Goal: Transaction & Acquisition: Subscribe to service/newsletter

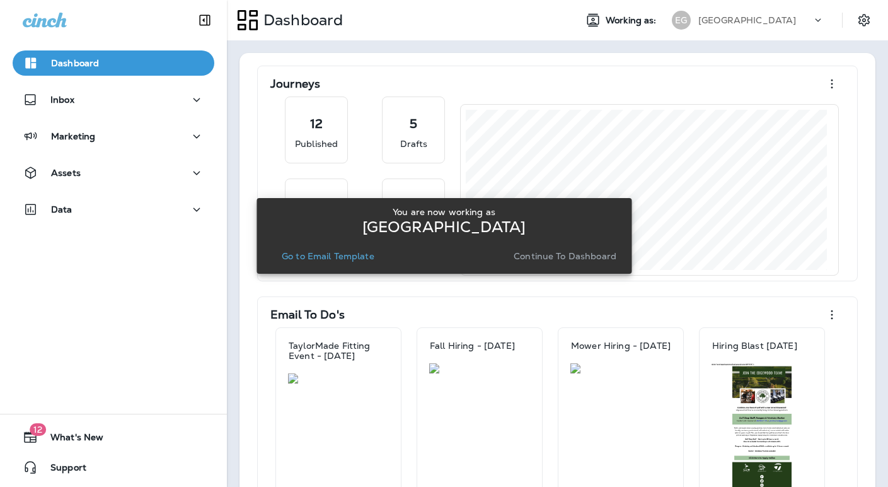
click at [548, 257] on p "Continue to Dashboard" at bounding box center [565, 256] width 103 height 10
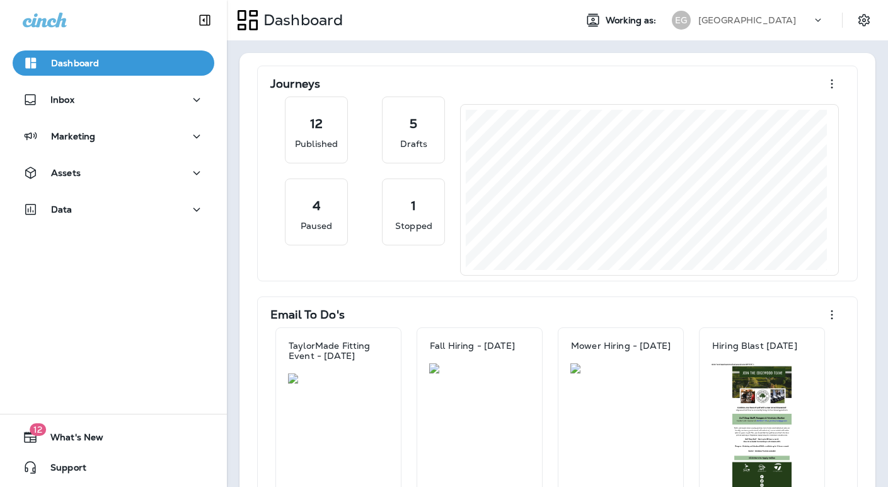
click at [720, 20] on p "[GEOGRAPHIC_DATA]" at bounding box center [747, 20] width 98 height 10
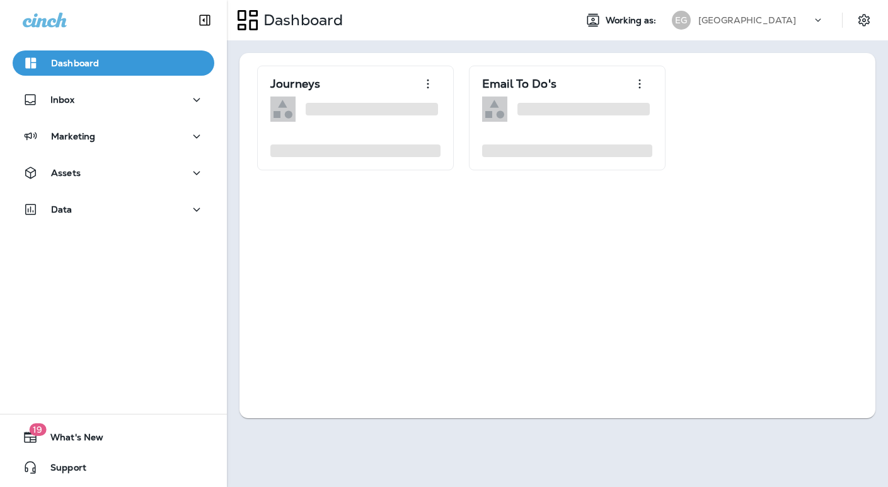
click at [722, 23] on p "[GEOGRAPHIC_DATA]" at bounding box center [747, 20] width 98 height 10
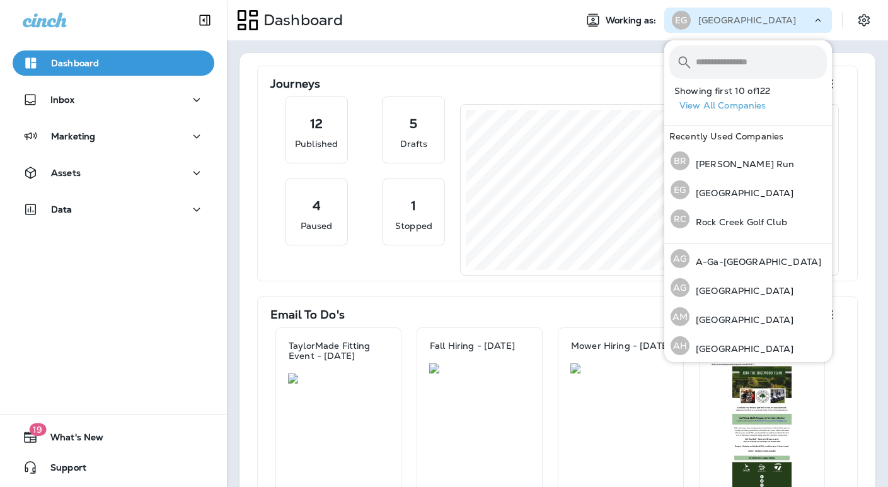
click at [728, 67] on input "text" at bounding box center [761, 61] width 131 height 33
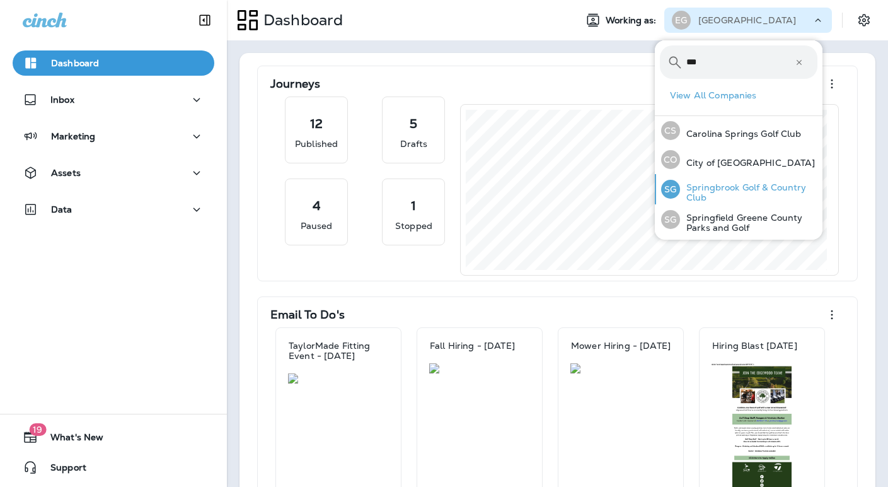
type input "***"
click at [720, 187] on p "Springbrook Golf & Country Club" at bounding box center [748, 192] width 137 height 20
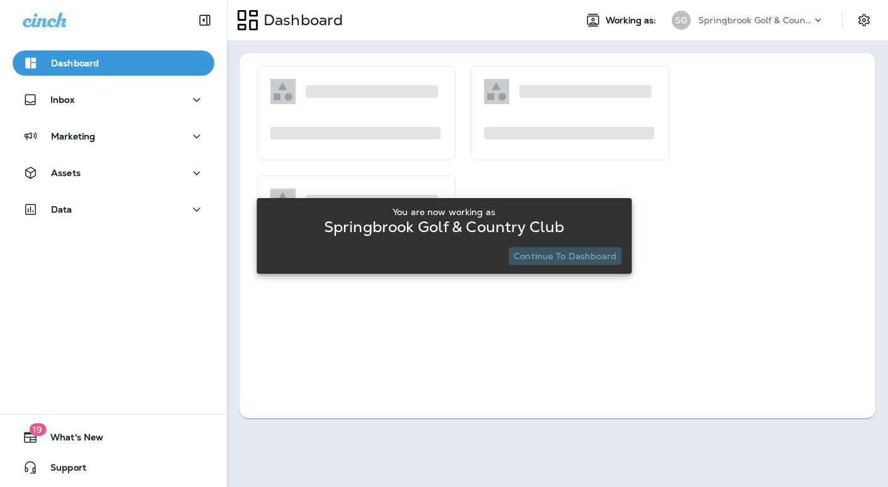
click at [587, 257] on p "Continue to Dashboard" at bounding box center [565, 256] width 103 height 10
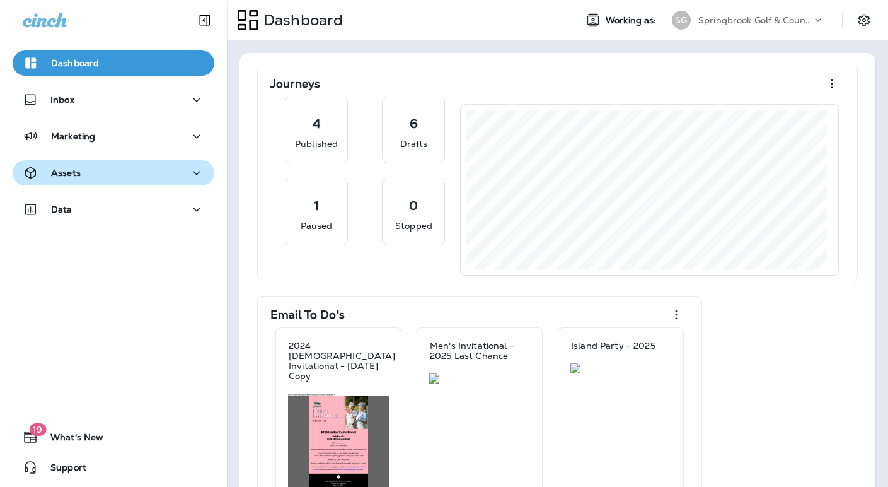
click at [142, 165] on div "Assets" at bounding box center [114, 173] width 182 height 16
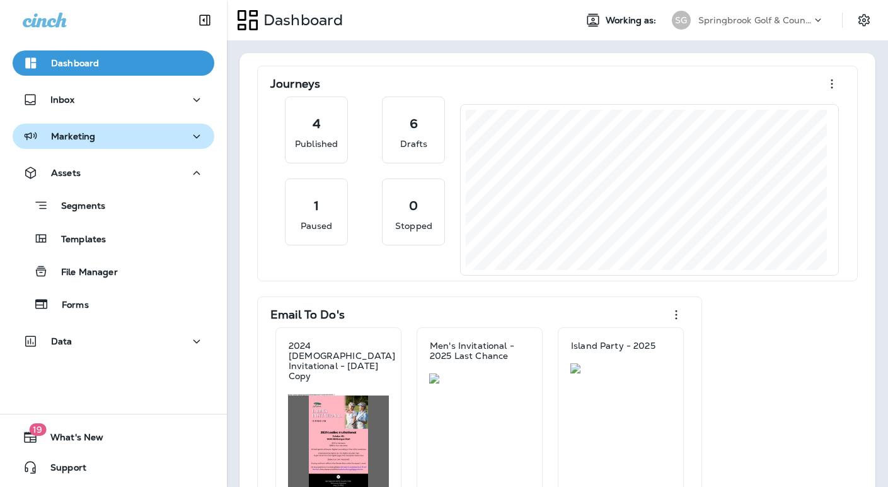
click at [100, 136] on div "Marketing" at bounding box center [114, 137] width 182 height 16
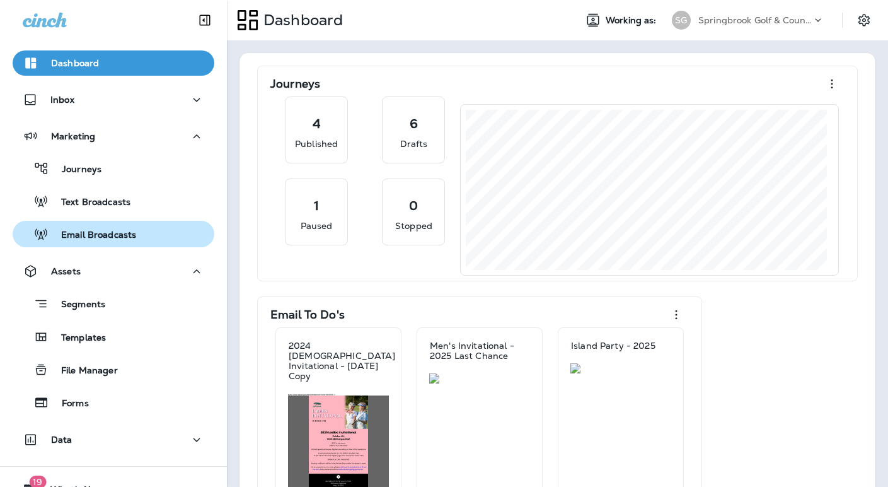
click at [84, 232] on p "Email Broadcasts" at bounding box center [93, 235] width 88 height 12
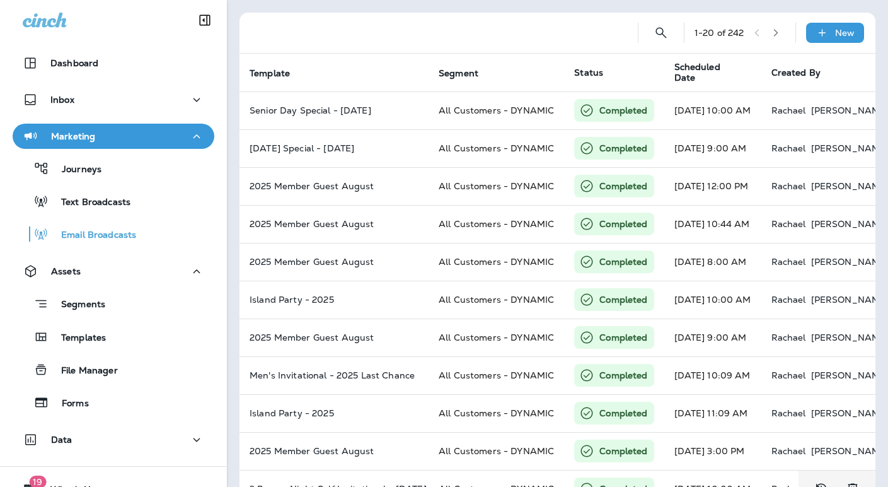
scroll to position [23, 0]
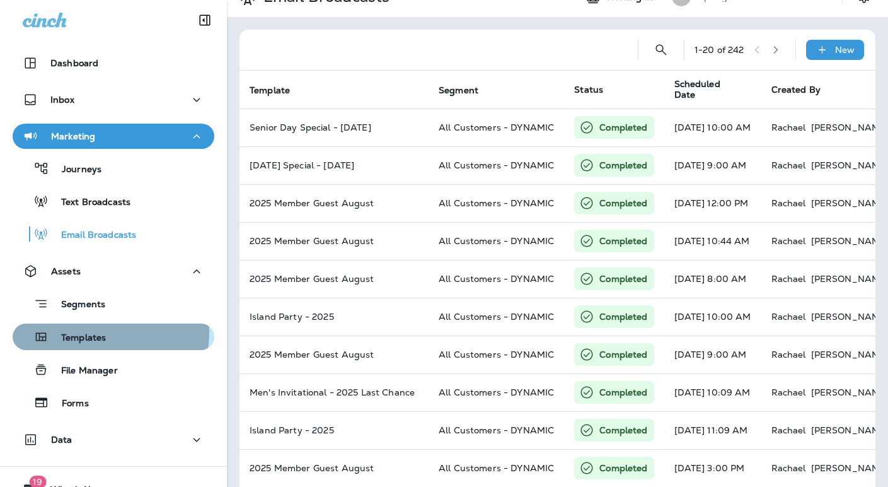
click at [85, 332] on p "Templates" at bounding box center [77, 338] width 57 height 12
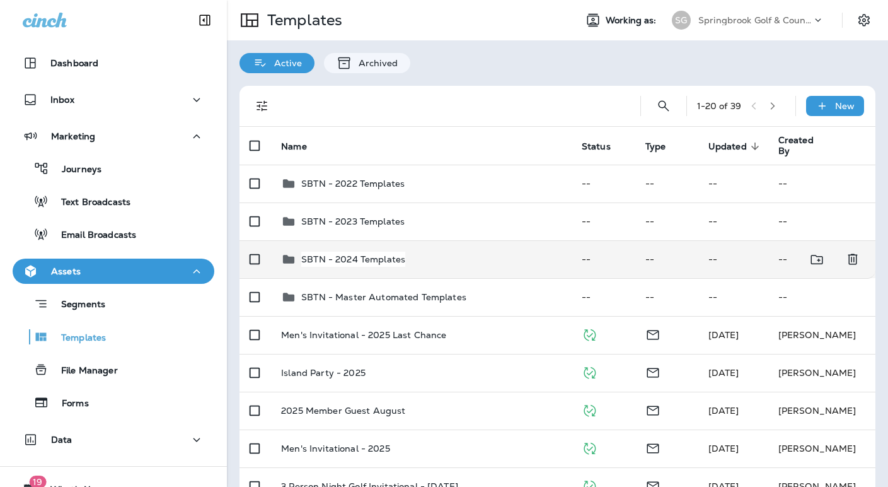
click at [478, 258] on div "SBTN - 2024 Templates" at bounding box center [421, 258] width 280 height 15
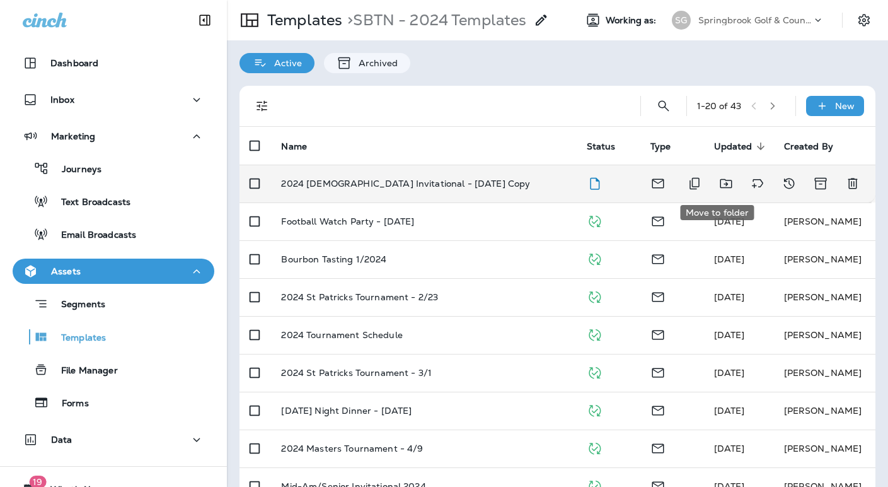
click at [719, 185] on icon "Move to folder" at bounding box center [726, 183] width 15 height 15
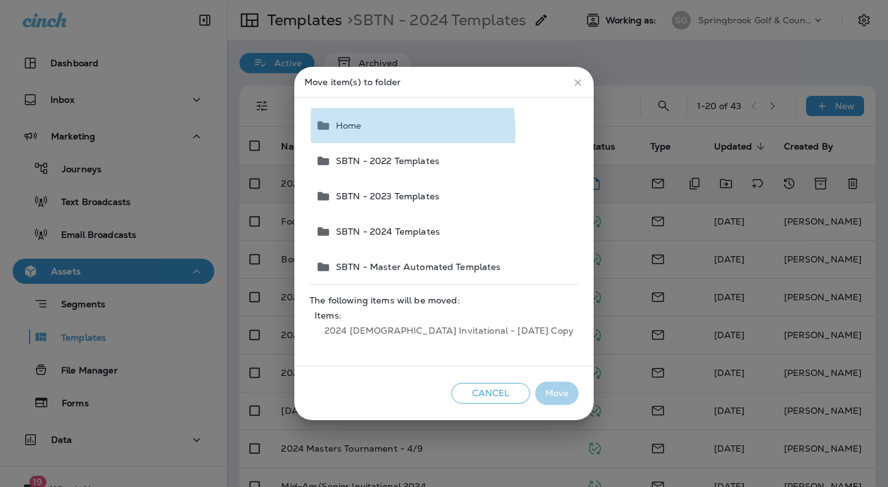
click at [379, 131] on button "Home" at bounding box center [445, 125] width 268 height 35
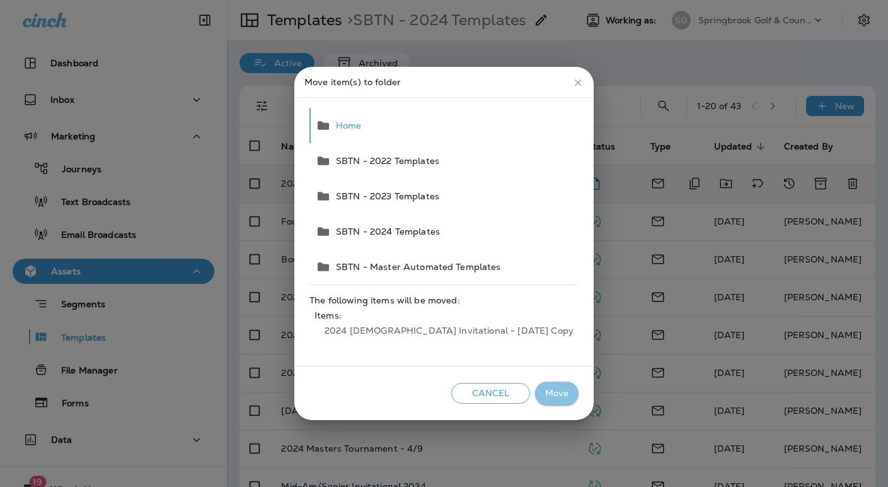
click at [535, 398] on button "Move" at bounding box center [556, 392] width 43 height 23
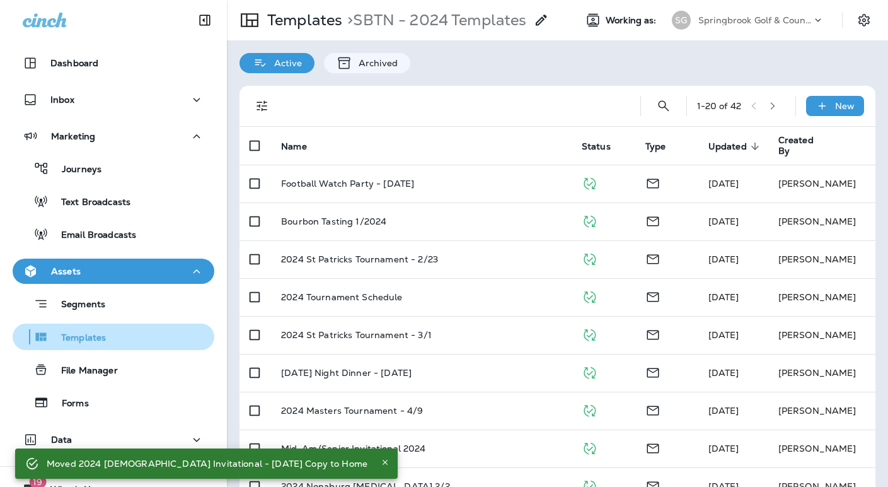
click at [91, 340] on p "Templates" at bounding box center [77, 338] width 57 height 12
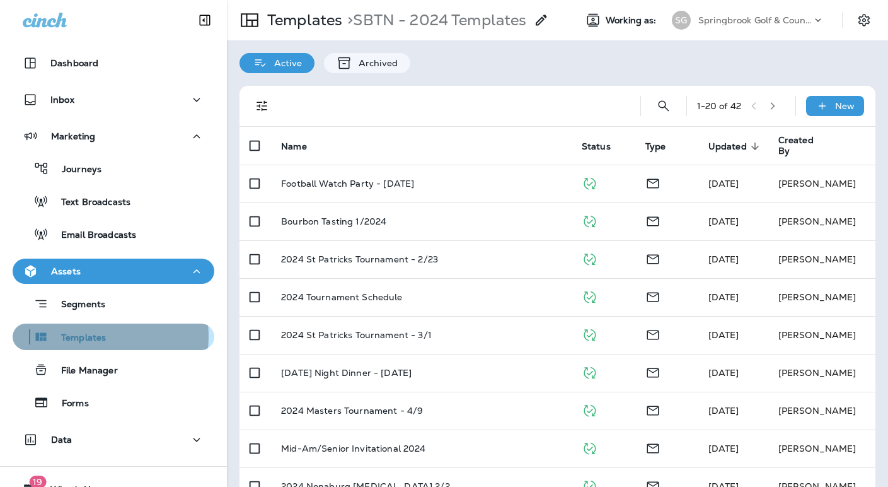
click at [82, 336] on p "Templates" at bounding box center [77, 338] width 57 height 12
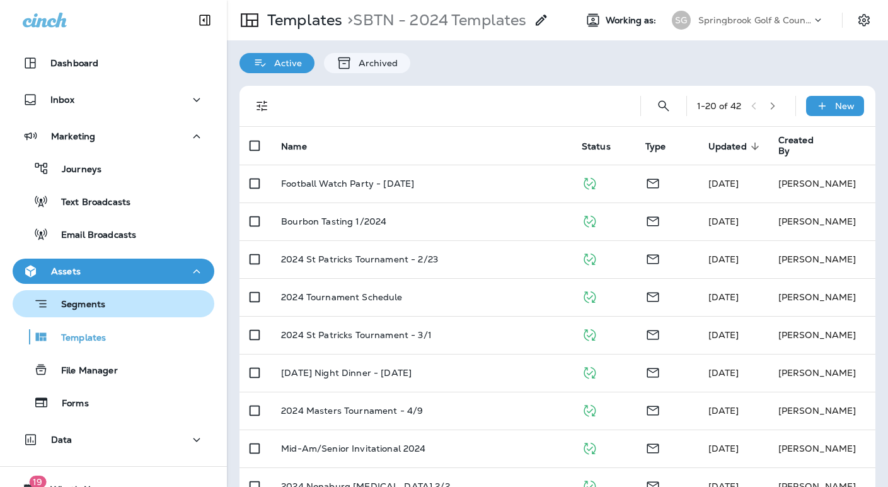
click at [88, 301] on p "Segments" at bounding box center [77, 305] width 57 height 13
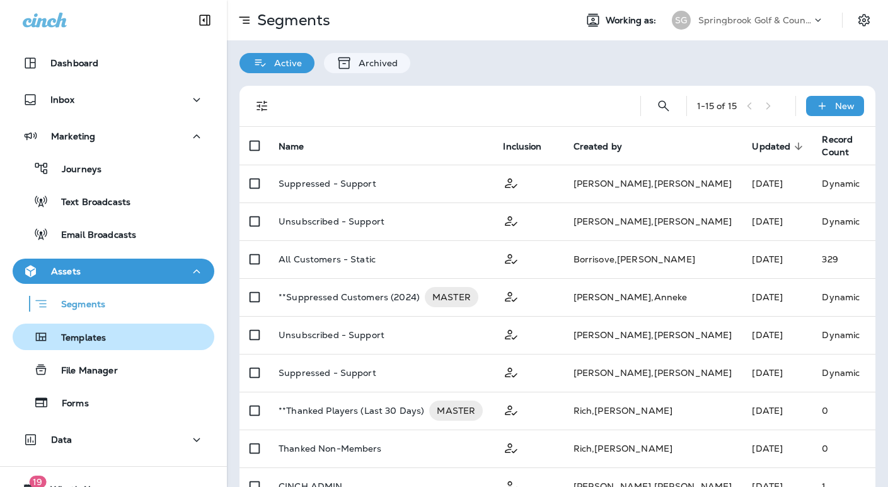
click at [88, 332] on p "Templates" at bounding box center [77, 338] width 57 height 12
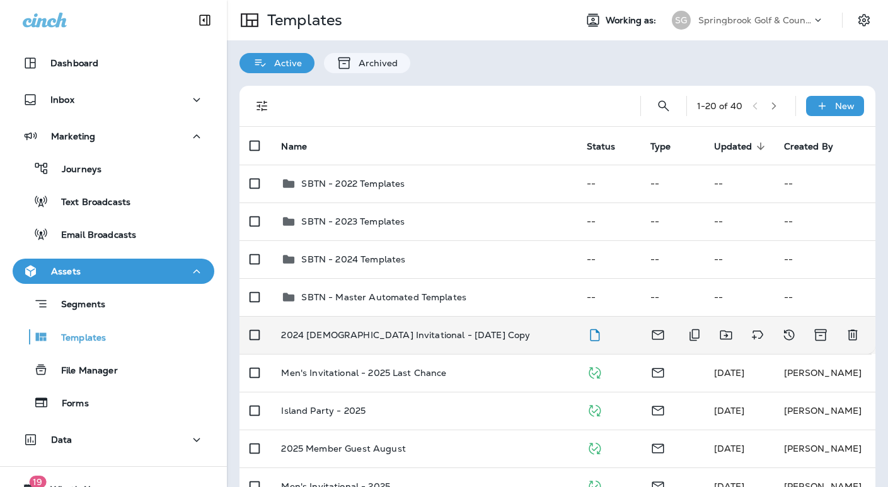
click at [507, 326] on td "2024 [DEMOGRAPHIC_DATA] Invitational - [DATE] Copy" at bounding box center [423, 335] width 305 height 38
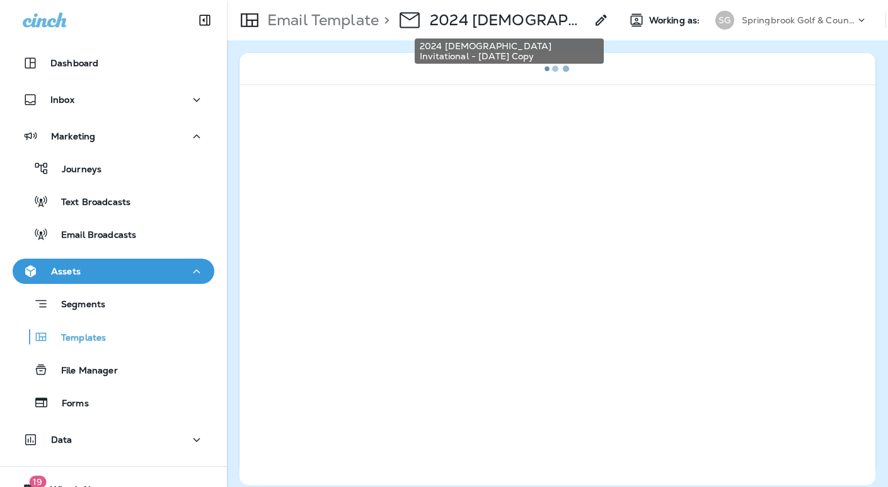
click at [525, 25] on p "2024 [DEMOGRAPHIC_DATA] Invitational - [DATE] Copy" at bounding box center [508, 20] width 156 height 19
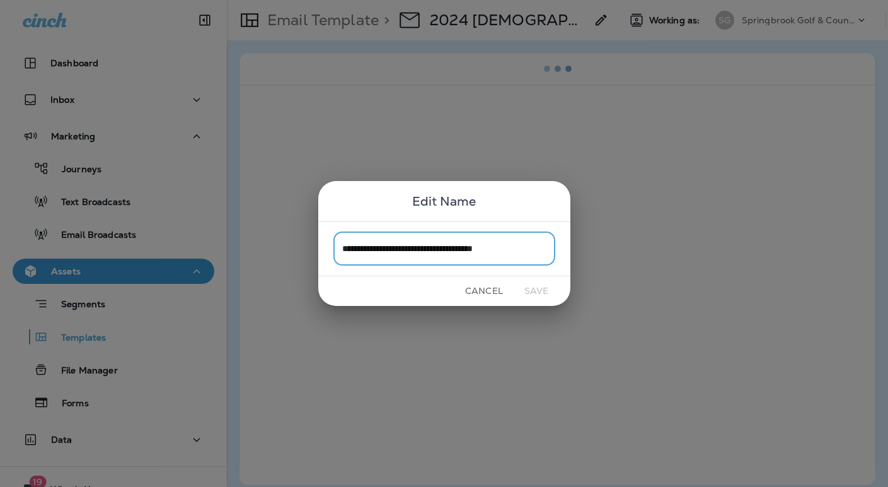
click at [362, 248] on input "**********" at bounding box center [444, 248] width 222 height 33
drag, startPoint x: 524, startPoint y: 245, endPoint x: 497, endPoint y: 248, distance: 26.7
click at [497, 248] on input "**********" at bounding box center [444, 248] width 222 height 33
type input "**********"
click at [546, 288] on button "Save" at bounding box center [536, 291] width 47 height 20
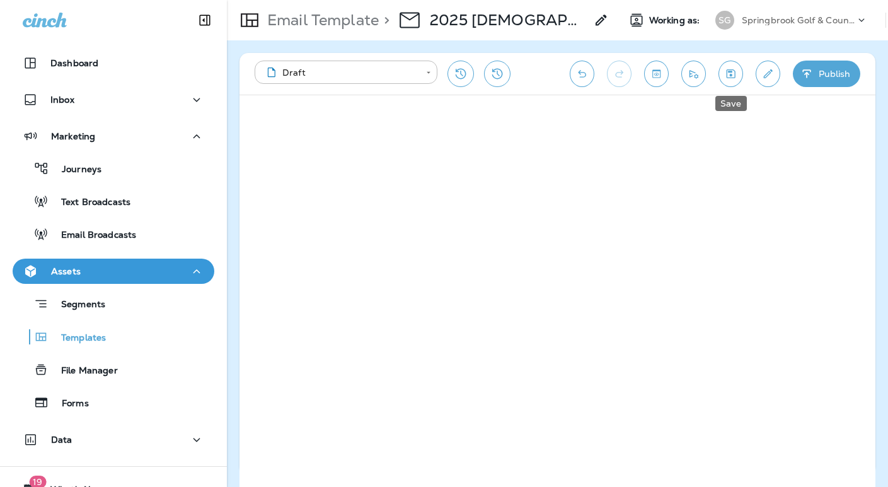
click at [724, 64] on button "Save" at bounding box center [731, 74] width 25 height 26
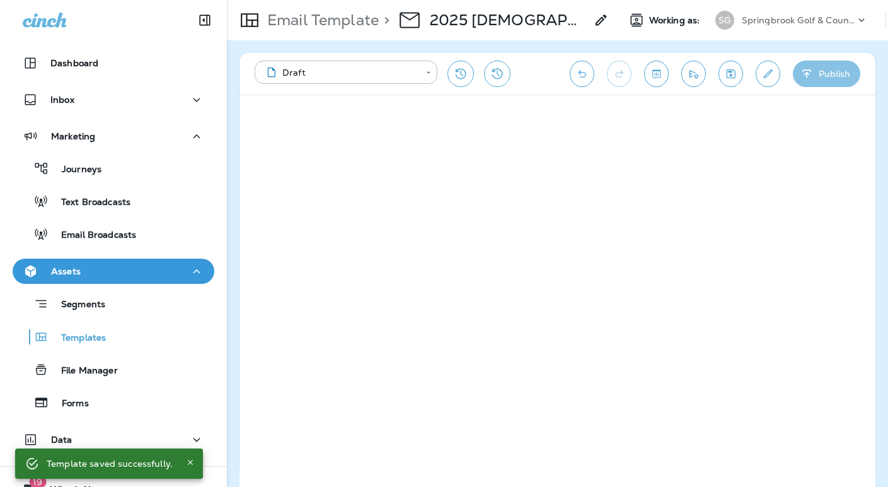
click at [823, 78] on button "Publish" at bounding box center [826, 74] width 67 height 26
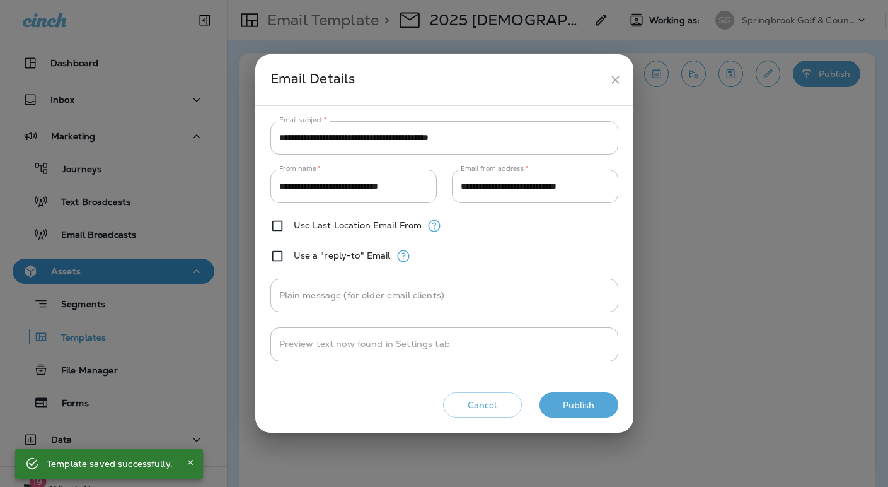
click at [592, 401] on button "Publish" at bounding box center [579, 405] width 79 height 26
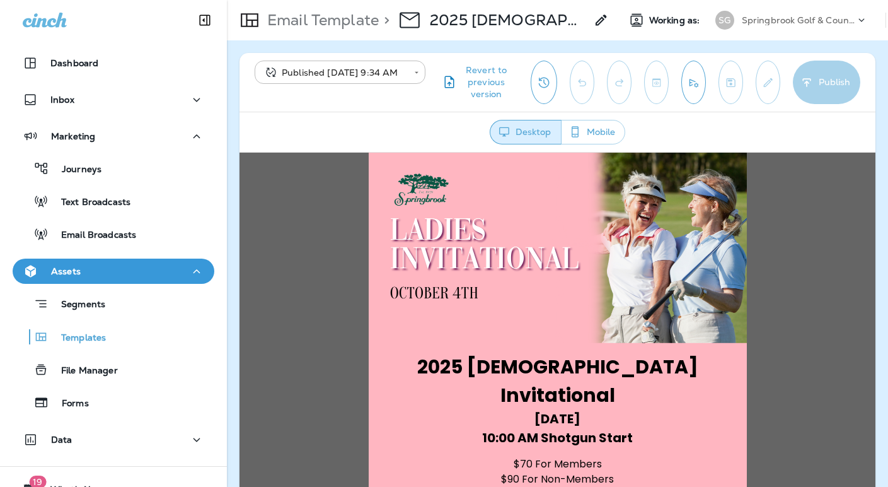
scroll to position [4, 0]
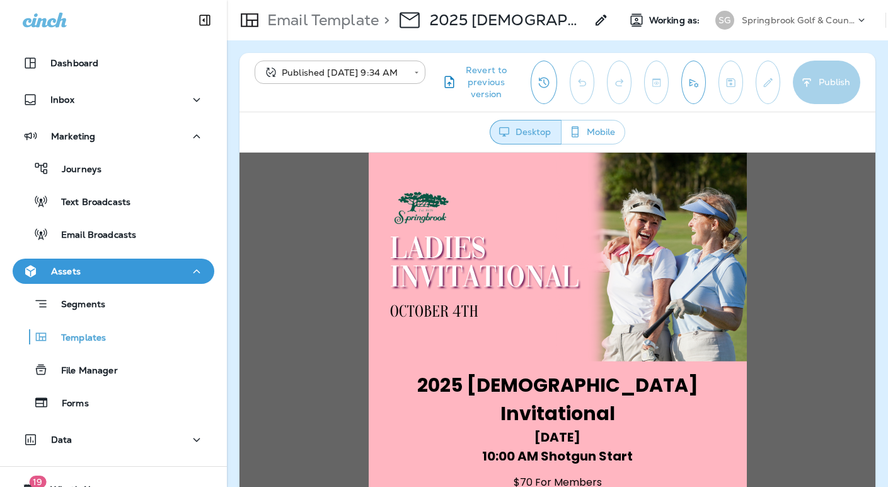
drag, startPoint x: 715, startPoint y: 393, endPoint x: 440, endPoint y: 390, distance: 274.8
copy div "2025 [DEMOGRAPHIC_DATA] Invitational [DATE] 10:00 AM Shotgun Start $70 For Memb…"
click at [97, 235] on p "Email Broadcasts" at bounding box center [93, 235] width 88 height 12
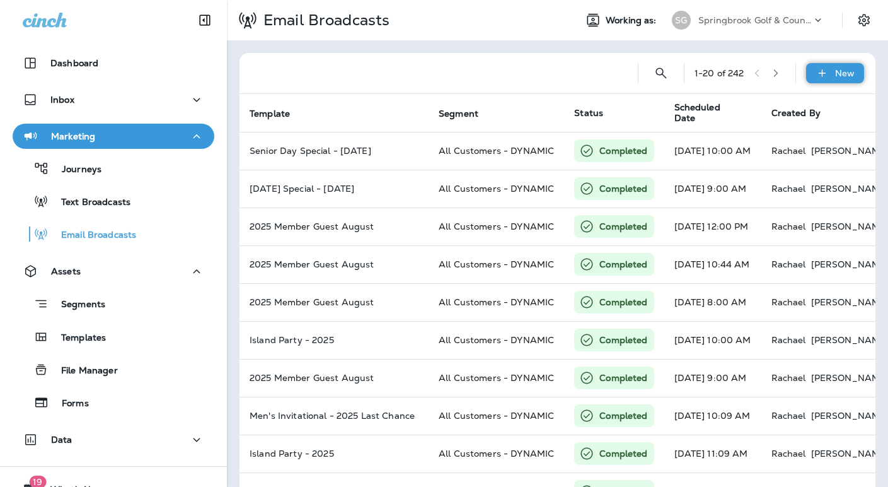
click at [835, 72] on p "New" at bounding box center [845, 73] width 20 height 10
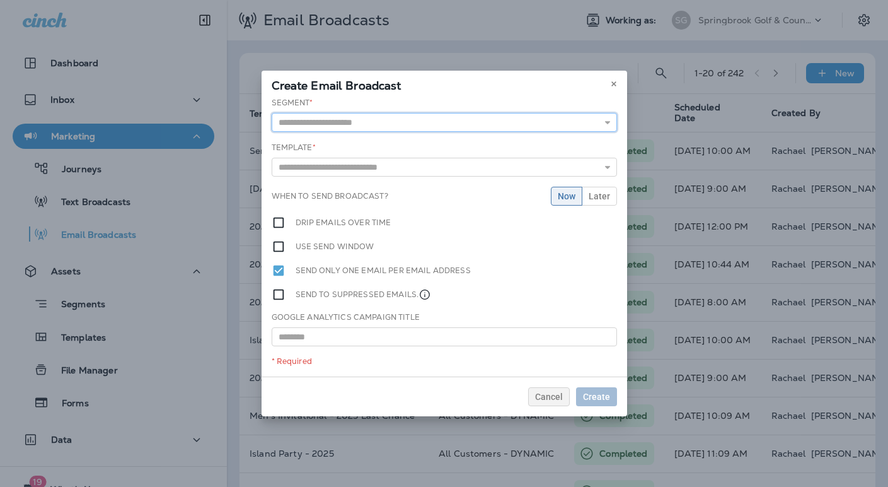
click at [419, 128] on input "text" at bounding box center [444, 122] width 345 height 19
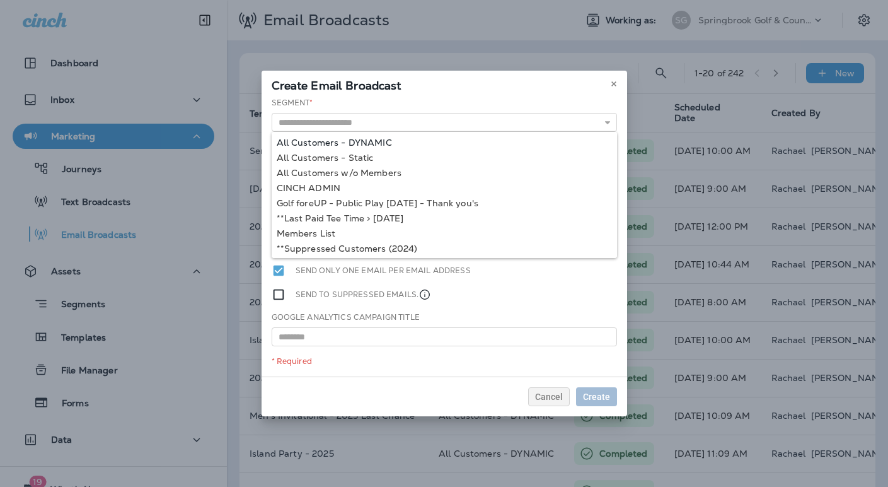
type input "**********"
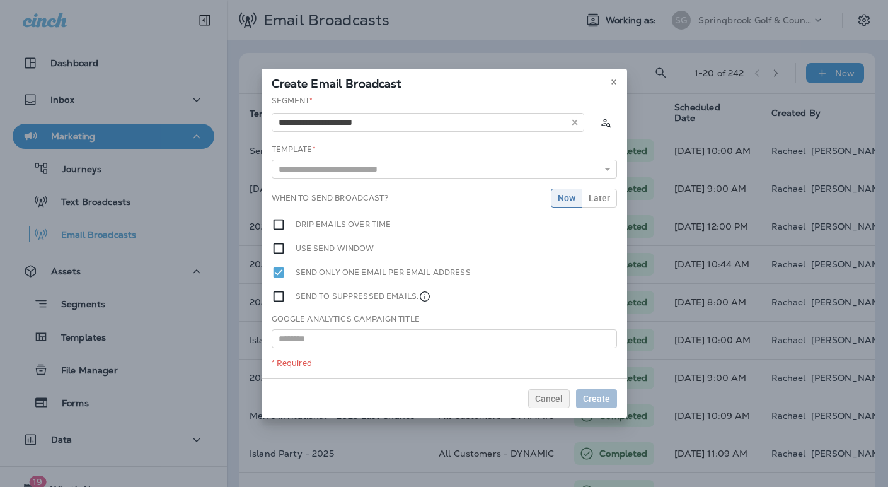
click at [391, 142] on div "**********" at bounding box center [445, 236] width 366 height 283
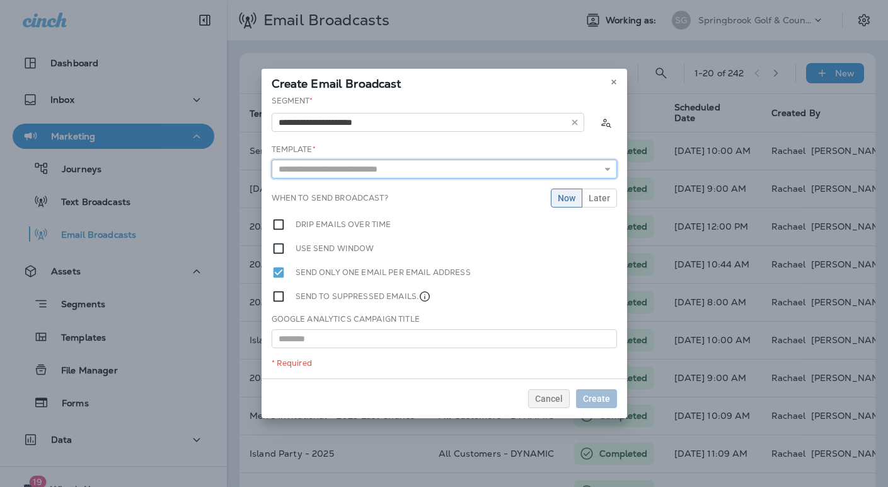
click at [393, 171] on input "text" at bounding box center [444, 168] width 345 height 19
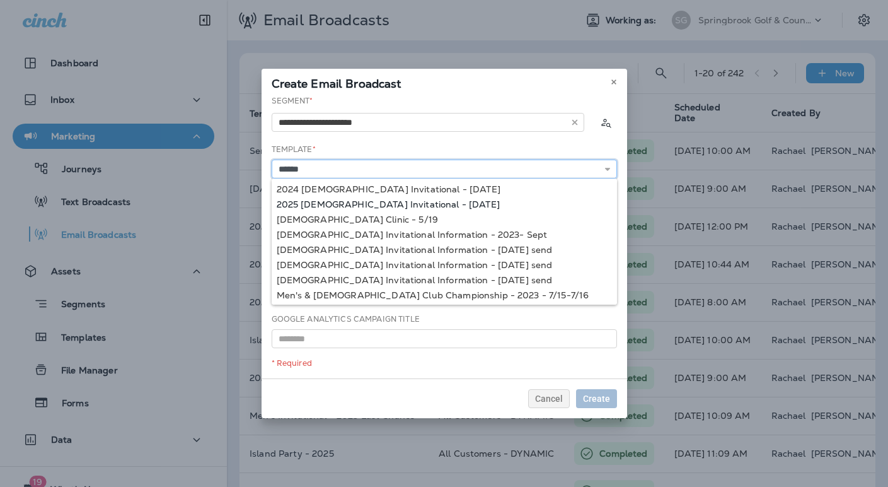
type input "**********"
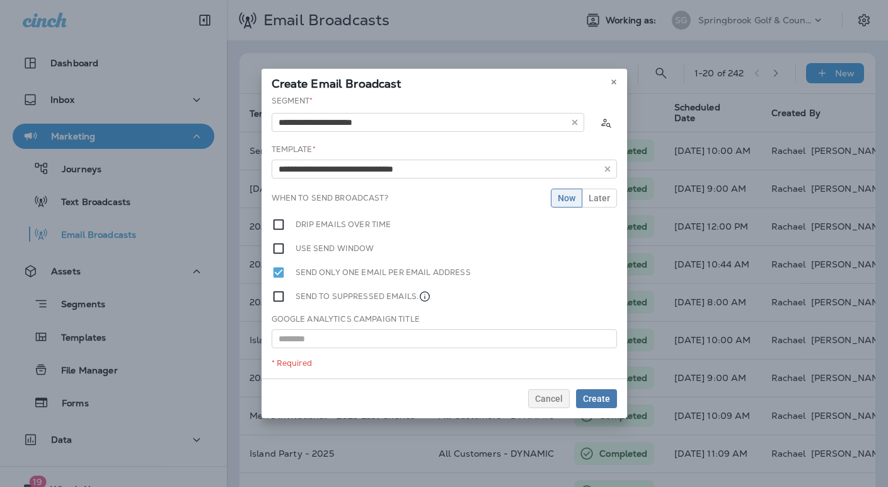
click at [427, 199] on div "**********" at bounding box center [445, 236] width 366 height 283
click at [584, 399] on span "Create" at bounding box center [596, 398] width 27 height 9
